Goal: Obtain resource: Download file/media

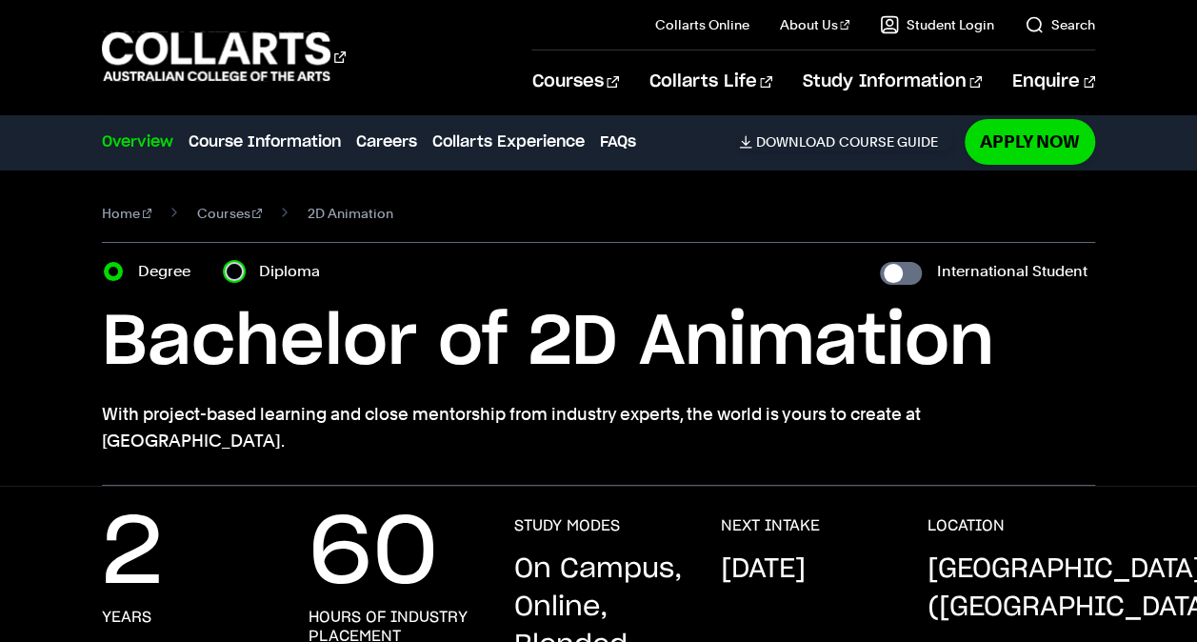
click at [236, 263] on input "Diploma" at bounding box center [234, 271] width 19 height 19
radio input "true"
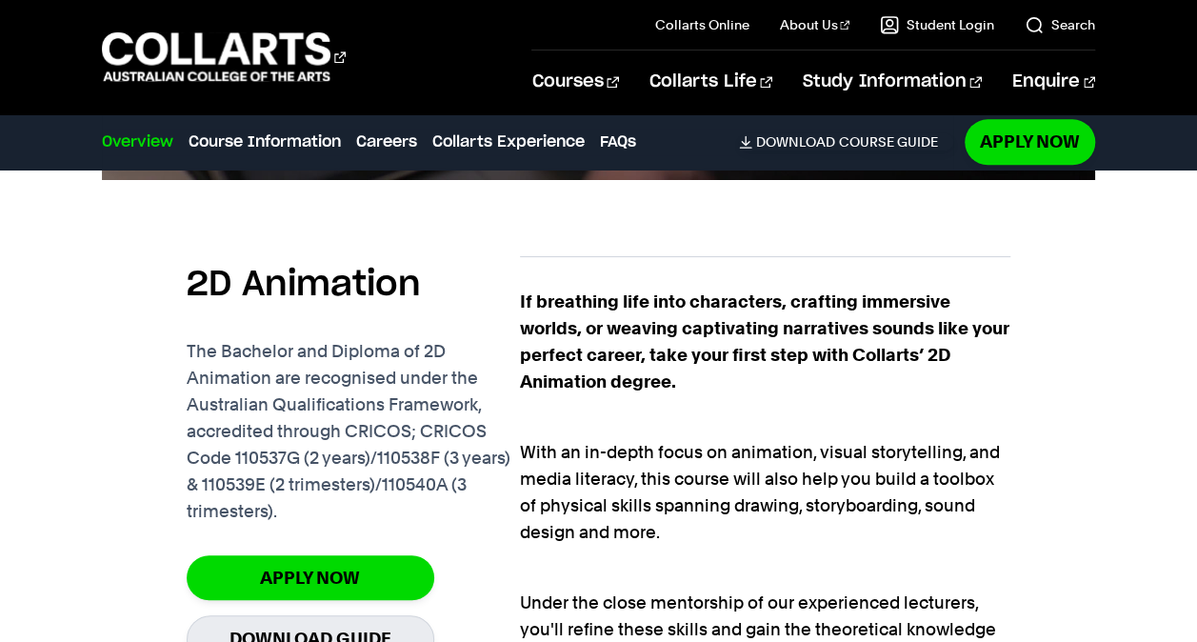
scroll to position [1334, 0]
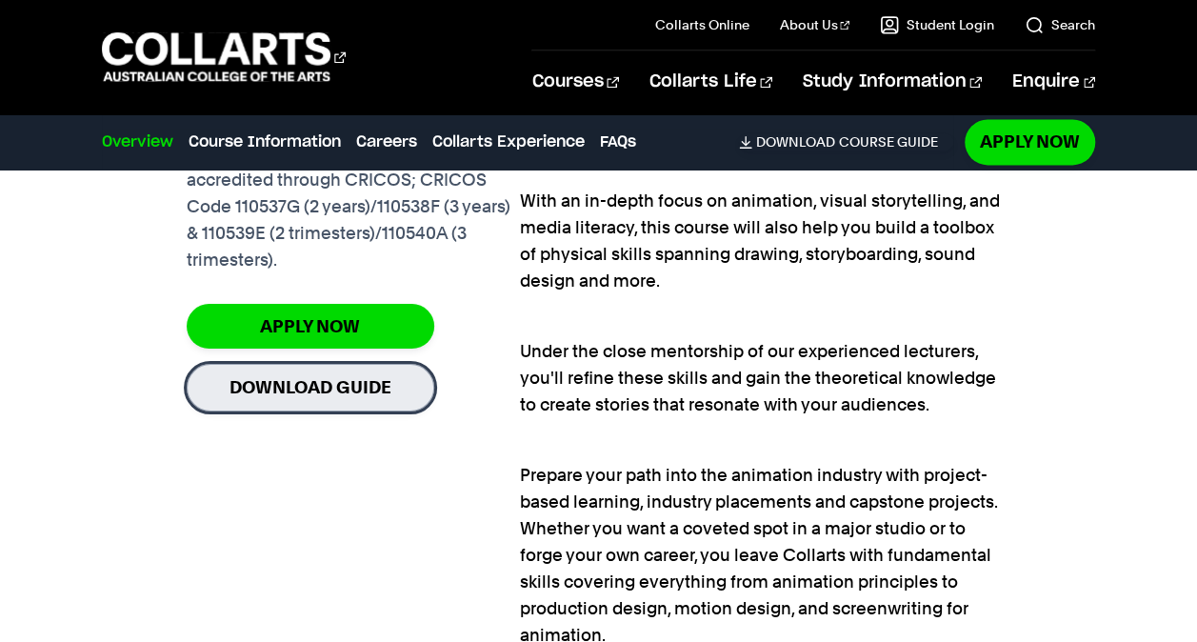
click at [373, 393] on link "Download Guide" at bounding box center [311, 387] width 248 height 47
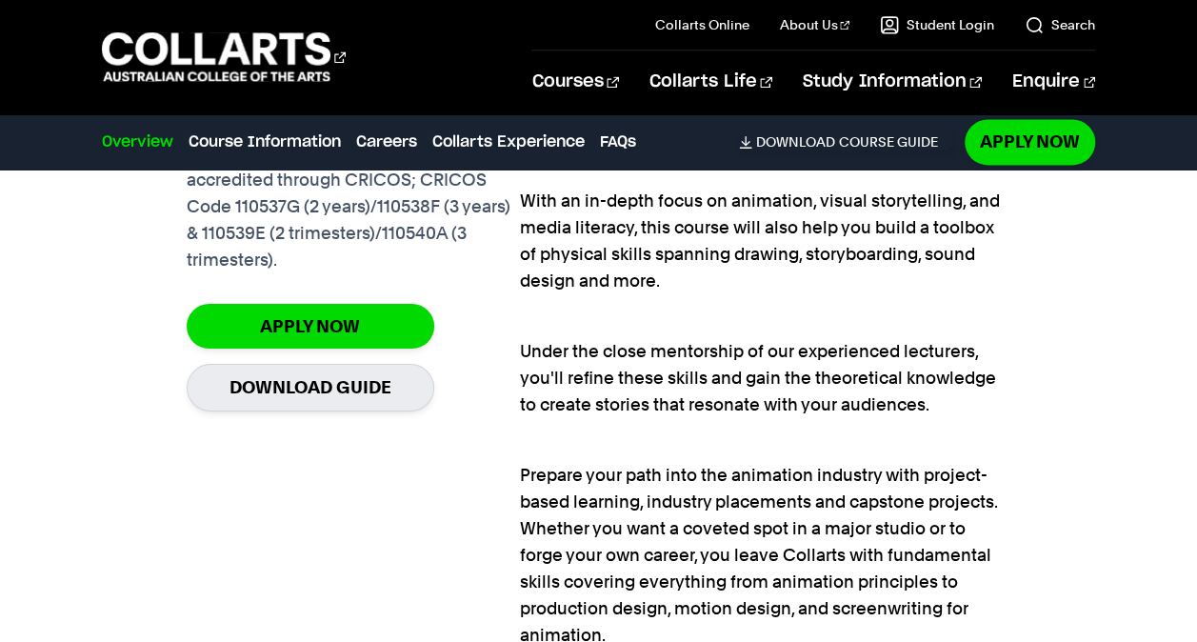
click at [369, 469] on div "2D Animation The Bachelor and Diploma of 2D Animation are recognised under the …" at bounding box center [353, 331] width 333 height 653
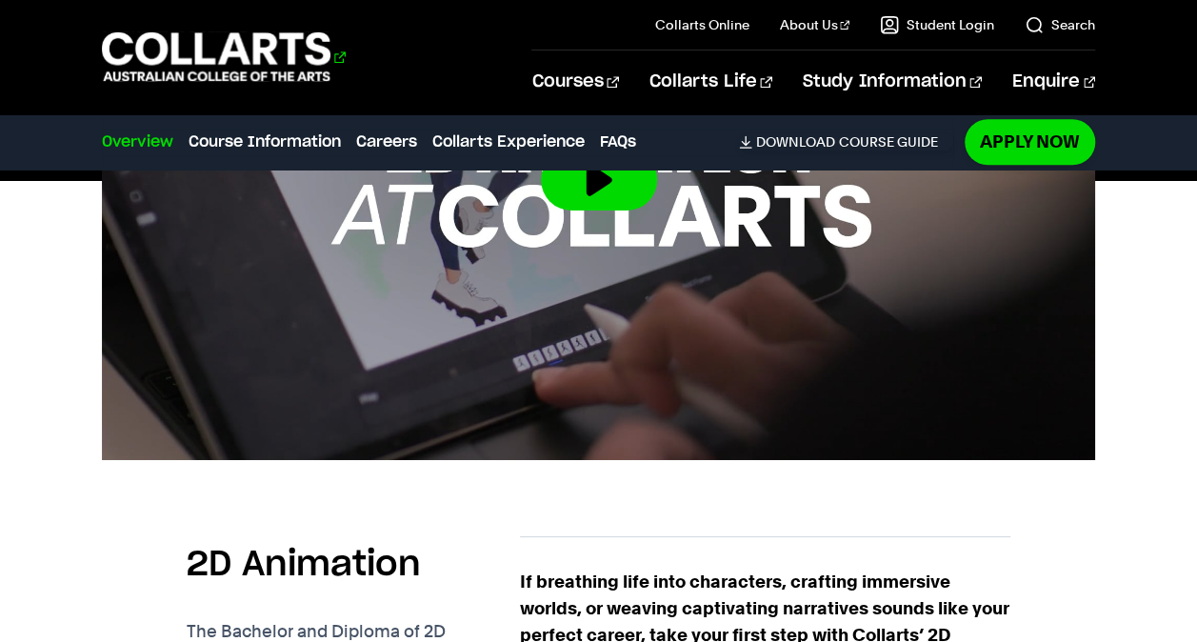
scroll to position [667, 0]
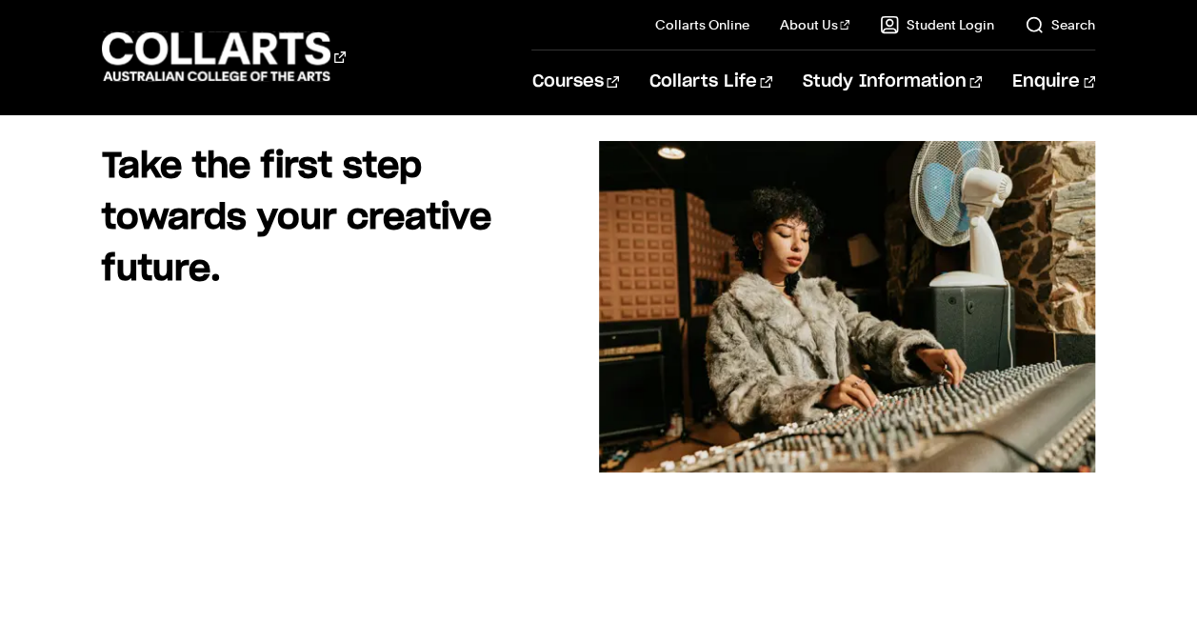
scroll to position [191, 0]
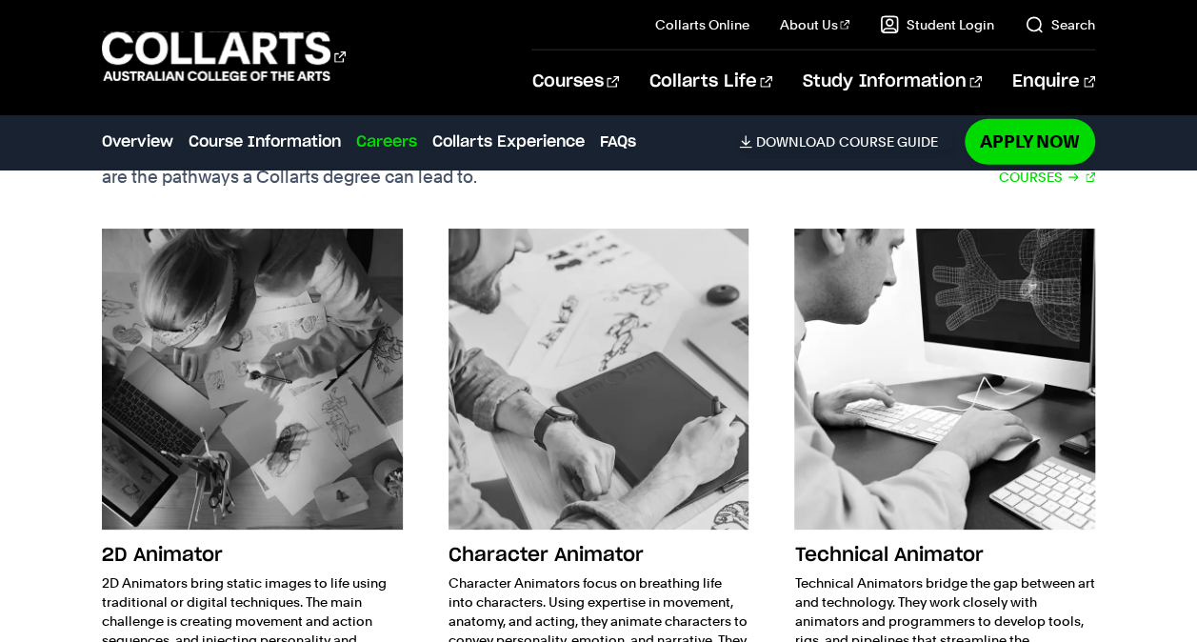
scroll to position [667, 0]
